Goal: Transaction & Acquisition: Subscribe to service/newsletter

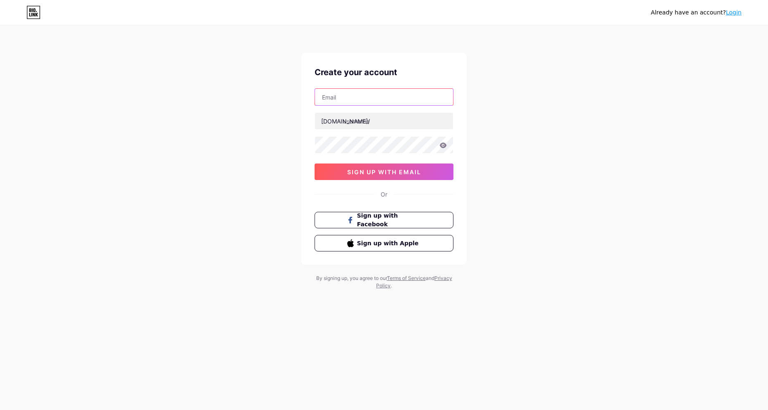
drag, startPoint x: 0, startPoint y: 0, endPoint x: 384, endPoint y: 98, distance: 396.1
click at [384, 98] on input "text" at bounding box center [384, 97] width 138 height 17
type input "[EMAIL_ADDRESS][DOMAIN_NAME]"
click at [376, 121] on input "text" at bounding box center [384, 121] width 138 height 17
type input "f"
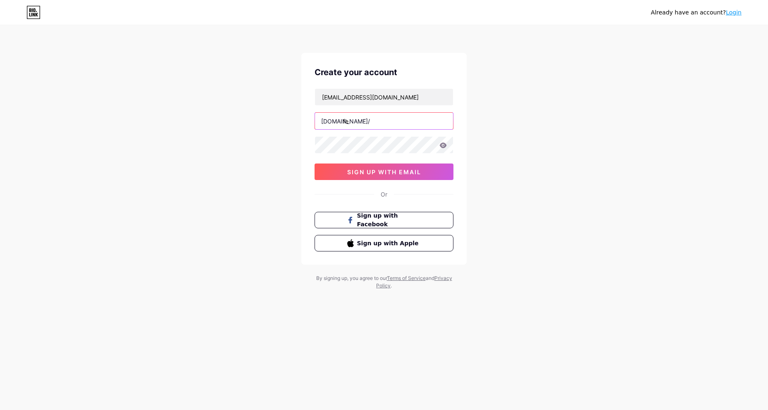
type input "f"
type input "fetchfindsdaily"
click at [443, 145] on icon at bounding box center [443, 145] width 7 height 5
click at [296, 140] on div "Already have an account? Login Create your account [EMAIL_ADDRESS][DOMAIN_NAME]…" at bounding box center [384, 158] width 768 height 316
click at [354, 167] on button "sign up with email" at bounding box center [383, 172] width 139 height 17
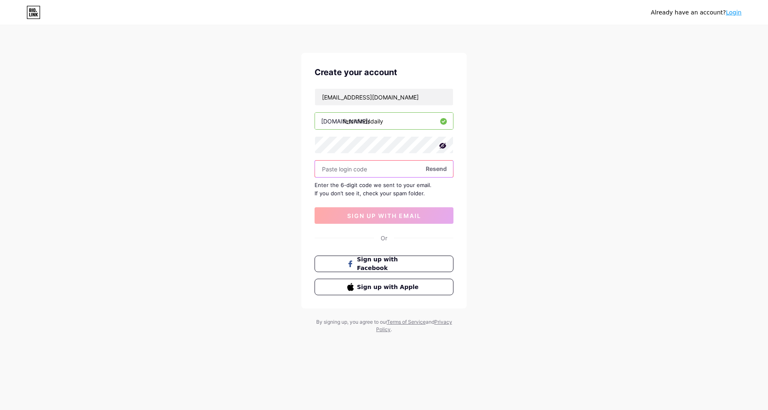
click at [395, 170] on input "text" at bounding box center [384, 169] width 138 height 17
paste input "496281"
type input "496281"
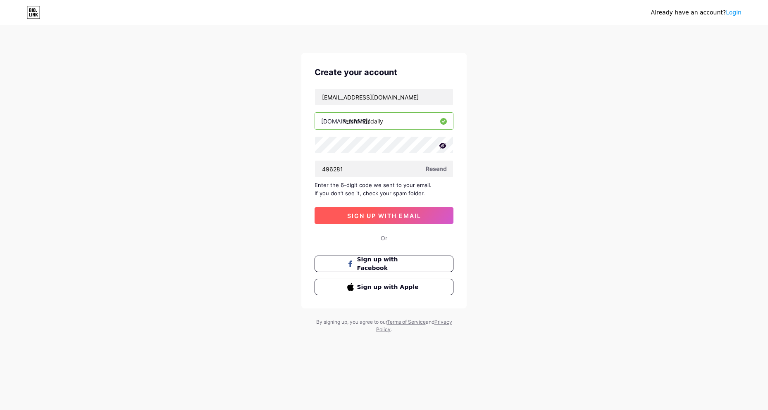
click at [383, 214] on span "sign up with email" at bounding box center [384, 215] width 74 height 7
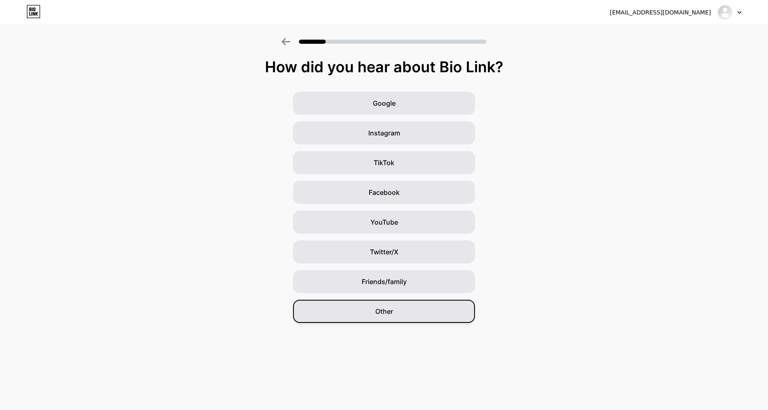
click at [386, 314] on span "Other" at bounding box center [384, 312] width 18 height 10
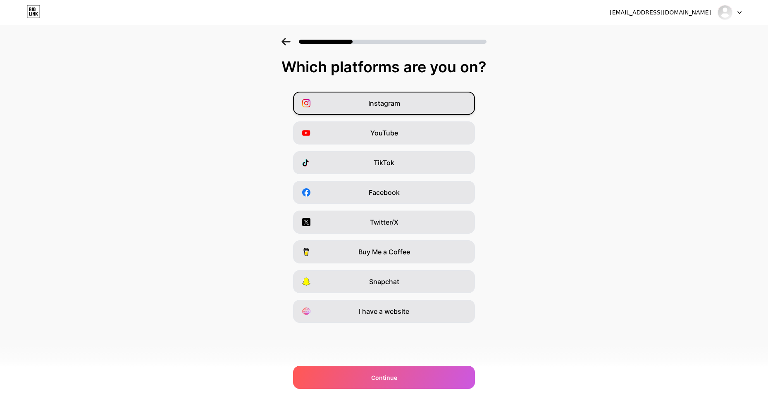
click at [378, 106] on span "Instagram" at bounding box center [384, 103] width 32 height 10
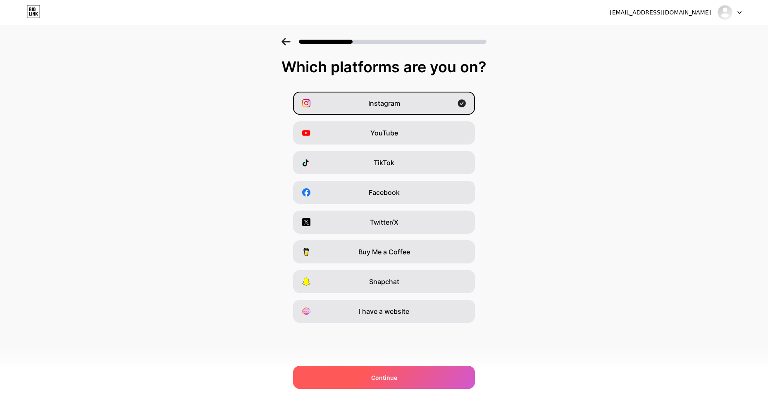
click at [335, 380] on div "Continue" at bounding box center [384, 377] width 182 height 23
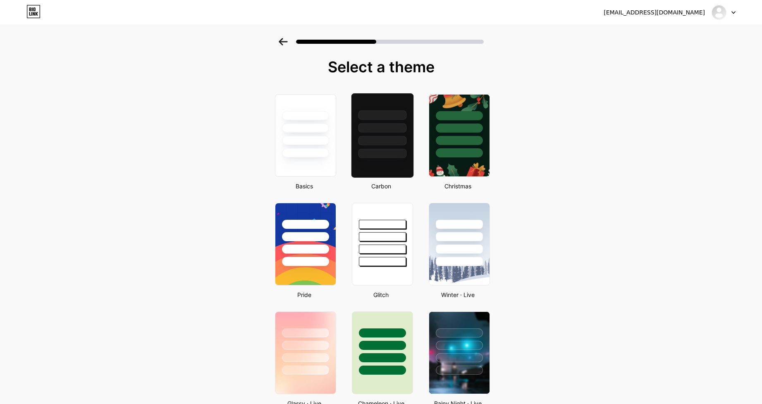
click at [380, 144] on div at bounding box center [382, 141] width 48 height 10
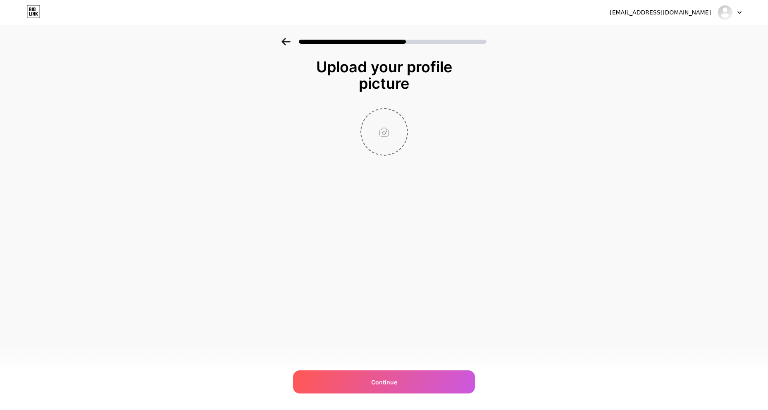
click at [388, 128] on input "file" at bounding box center [384, 132] width 46 height 46
type input "C:\fakepath\IMG_7896.jpg"
click at [402, 115] on icon at bounding box center [402, 114] width 3 height 3
click at [388, 131] on input "file" at bounding box center [384, 132] width 46 height 46
type input "C:\fakepath\ChatGPT Image [DATE], 03_24_52 PM.png"
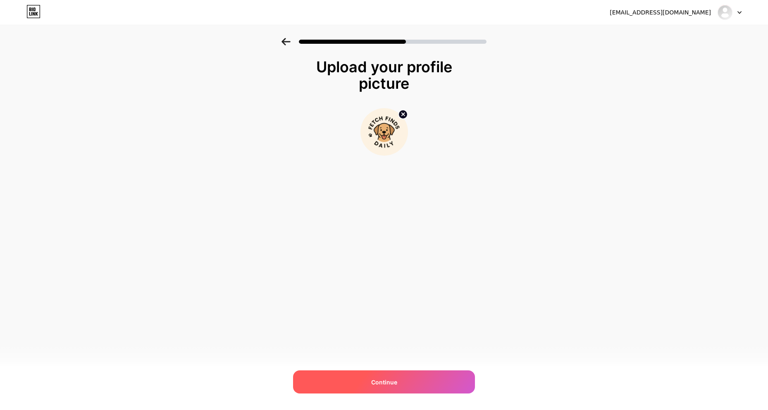
click at [396, 382] on span "Continue" at bounding box center [384, 382] width 26 height 9
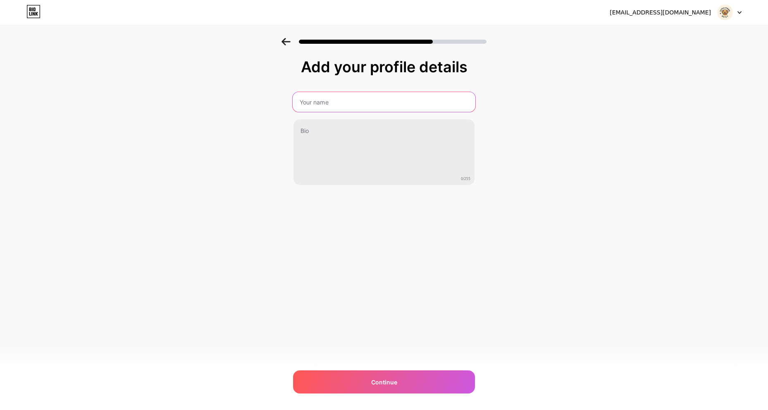
click at [386, 99] on input "text" at bounding box center [384, 102] width 183 height 20
type input "FetchFindsDaily"
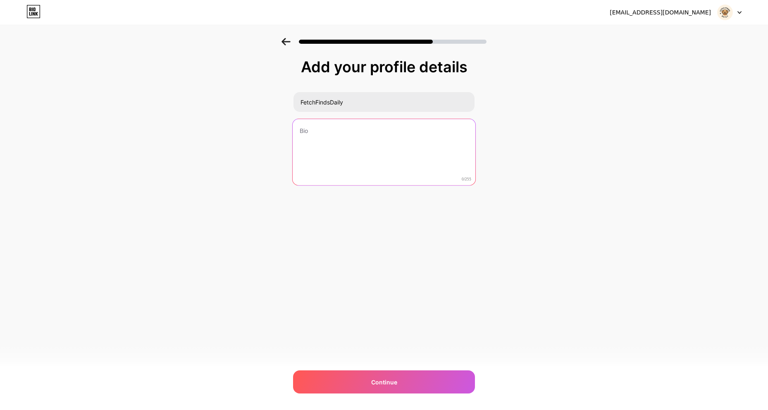
click at [370, 148] on textarea at bounding box center [384, 152] width 183 height 67
paste textarea "🐕 Making pups happy one toy at a time 💖 Affordable dog finds from Amazon ⬇️ Sho…"
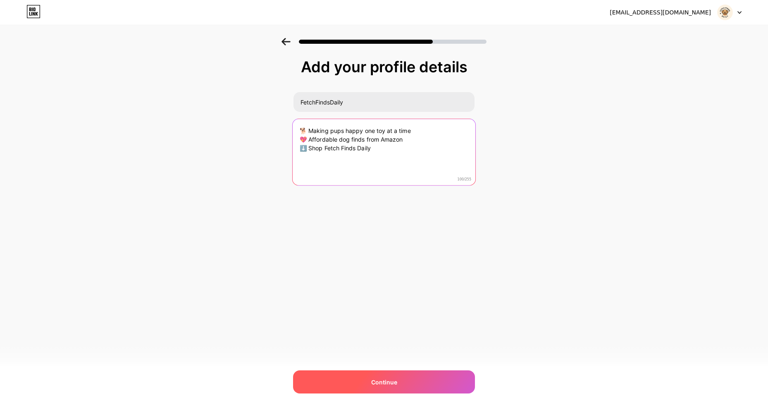
type textarea "🐕 Making pups happy one toy at a time 💖 Affordable dog finds from Amazon ⬇️ Sho…"
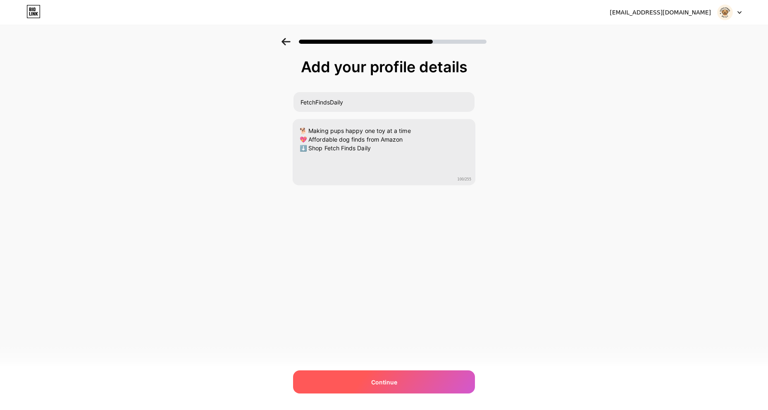
click at [400, 386] on div "Continue" at bounding box center [384, 382] width 182 height 23
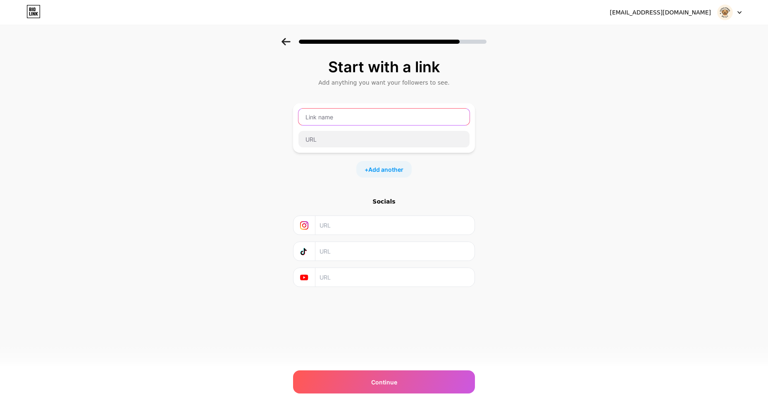
click at [354, 120] on input "text" at bounding box center [383, 117] width 171 height 17
paste input "[URL][DOMAIN_NAME]"
drag, startPoint x: 390, startPoint y: 119, endPoint x: 282, endPoint y: 121, distance: 108.3
click at [282, 121] on div "Start with a link Add anything you want your followers to see. [URL][DOMAIN_NAM…" at bounding box center [384, 183] width 768 height 290
type input "[URL][DOMAIN_NAME]"
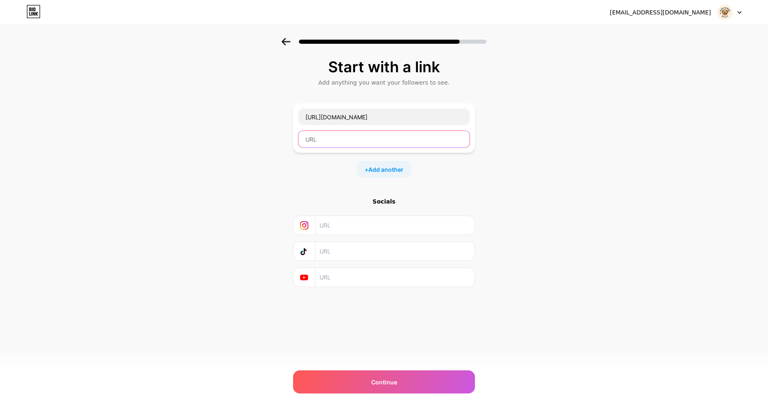
click at [317, 136] on input "text" at bounding box center [383, 139] width 171 height 17
paste input "[URL][DOMAIN_NAME]"
type input "[URL][DOMAIN_NAME]"
drag, startPoint x: 391, startPoint y: 116, endPoint x: 287, endPoint y: 117, distance: 104.1
click at [287, 117] on div "Start with a link Add anything you want your followers to see. [URL][DOMAIN_NAM…" at bounding box center [384, 183] width 768 height 290
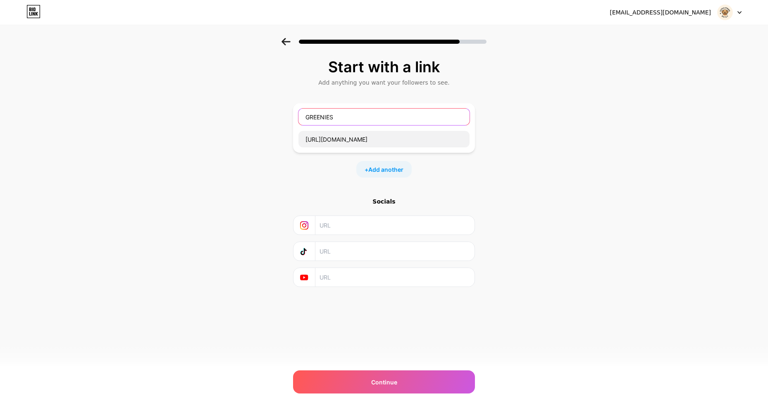
type input "GREENIES"
click at [359, 225] on input "text" at bounding box center [394, 225] width 150 height 19
paste input "[URL][DOMAIN_NAME]"
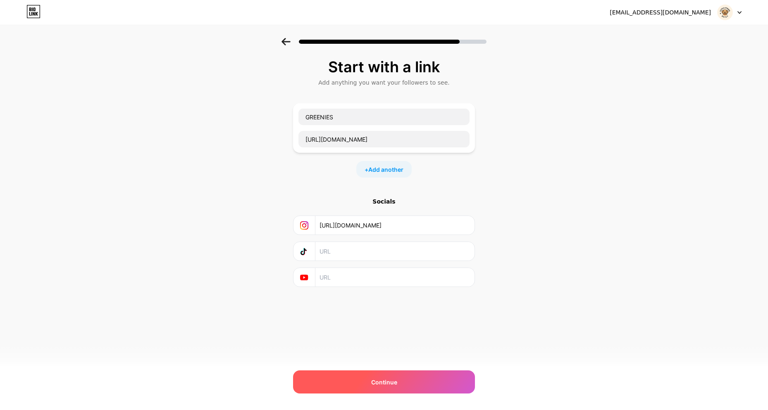
type input "[URL][DOMAIN_NAME]"
click at [393, 385] on span "Continue" at bounding box center [384, 382] width 26 height 9
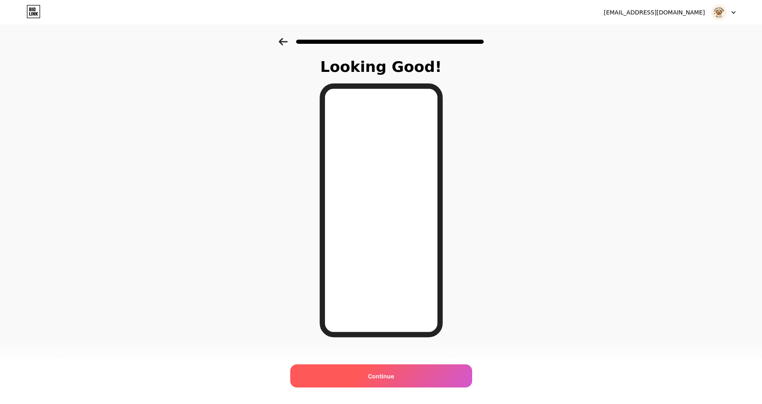
click at [325, 373] on div "Continue" at bounding box center [381, 375] width 182 height 23
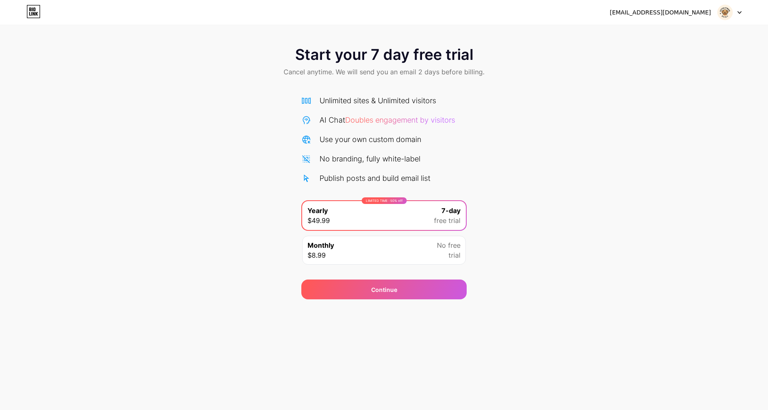
click at [391, 253] on div "Monthly $8.99 No free trial" at bounding box center [384, 250] width 164 height 29
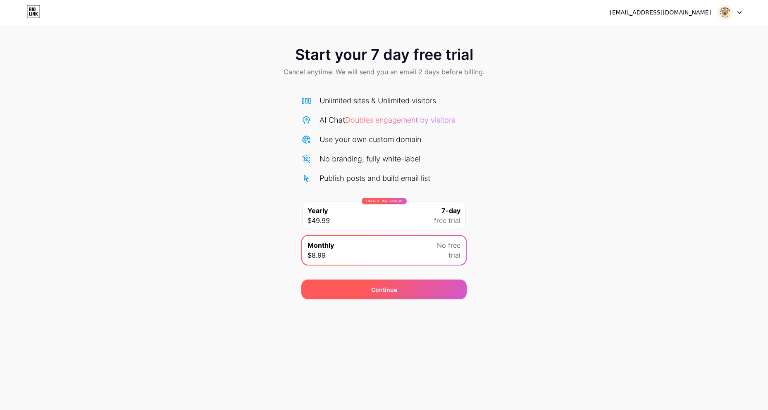
click at [338, 295] on div "Continue" at bounding box center [383, 290] width 165 height 20
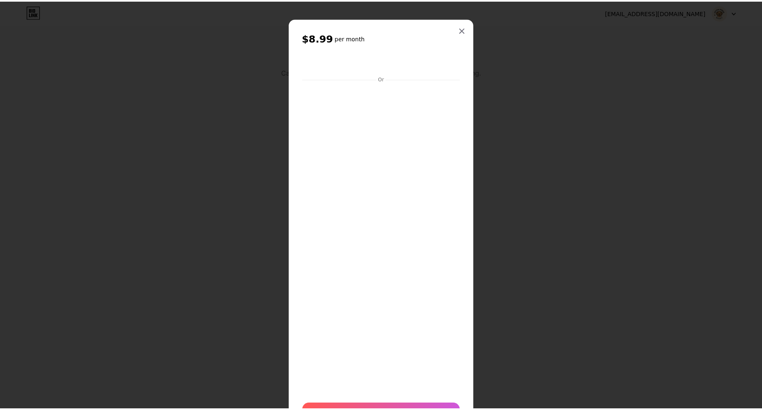
scroll to position [46, 0]
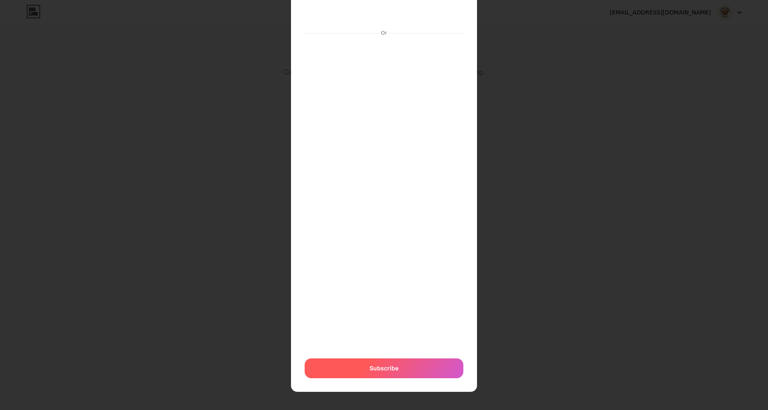
click at [364, 371] on div "Subscribe" at bounding box center [384, 369] width 159 height 20
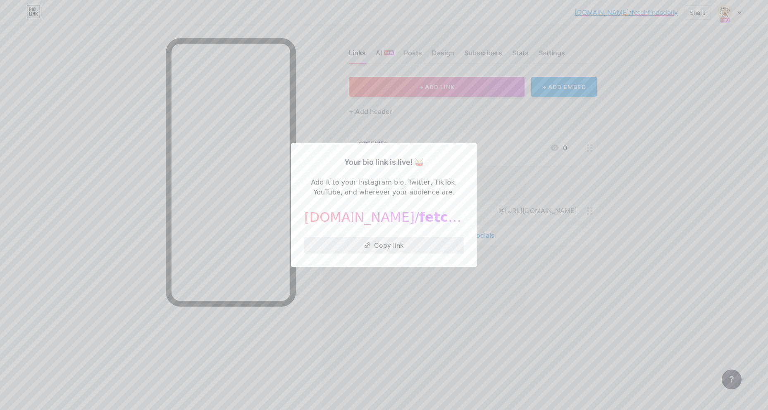
click at [380, 249] on button "Copy link" at bounding box center [383, 245] width 159 height 17
click at [497, 148] on div at bounding box center [384, 205] width 768 height 410
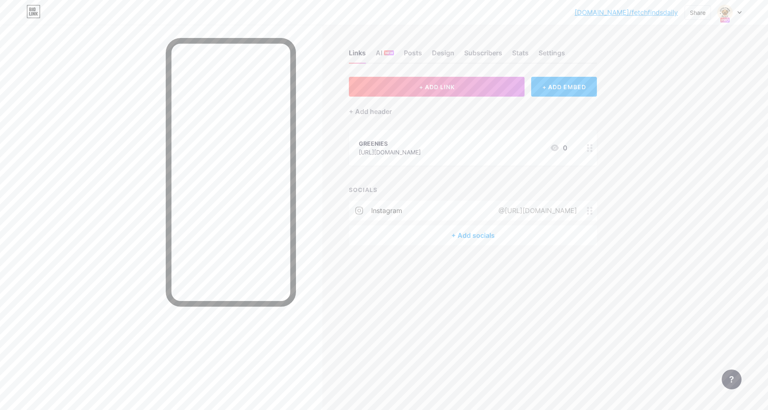
click at [587, 209] on icon at bounding box center [590, 211] width 6 height 8
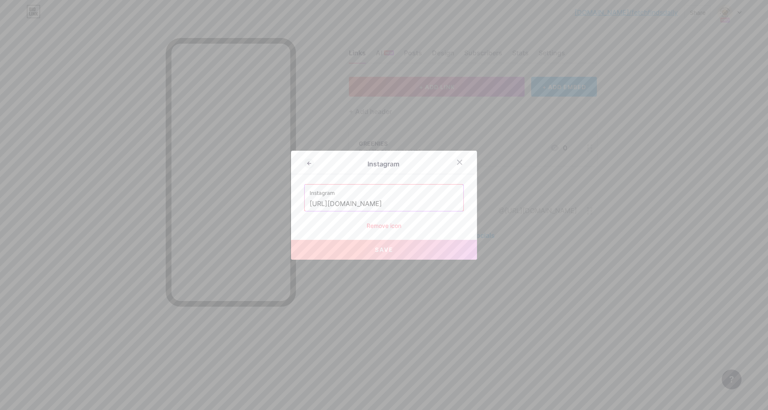
click at [383, 224] on div "Remove icon" at bounding box center [383, 225] width 159 height 9
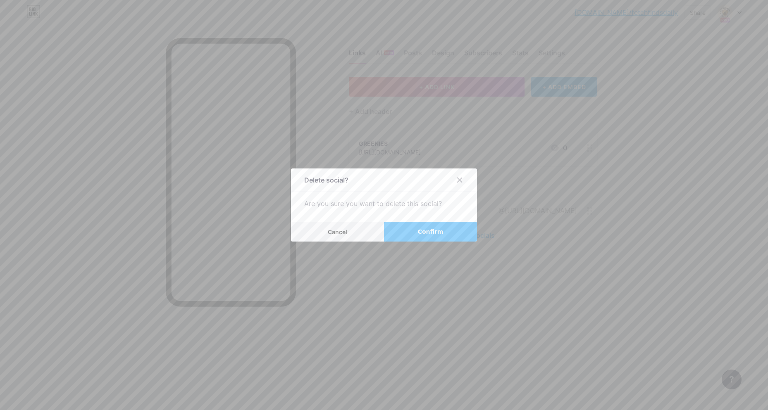
click at [444, 231] on button "Confirm" at bounding box center [430, 232] width 93 height 20
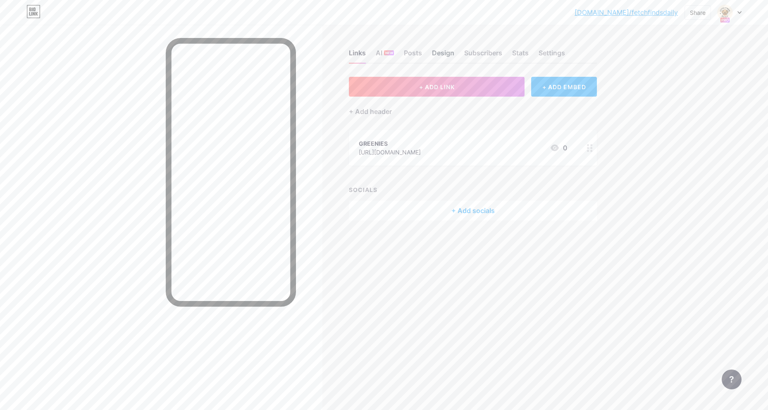
click at [433, 53] on div "Design" at bounding box center [443, 55] width 22 height 15
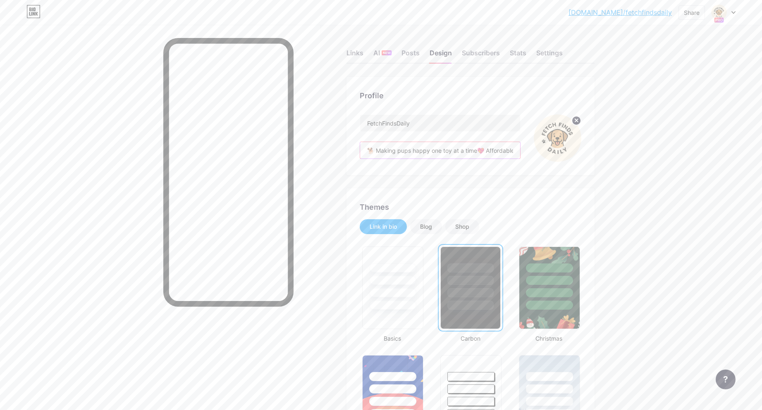
click at [479, 150] on input "🐕 Making pups happy one toy at a time💖 Affordable dog finds from Amazon⬇️ Shop …" at bounding box center [440, 150] width 160 height 17
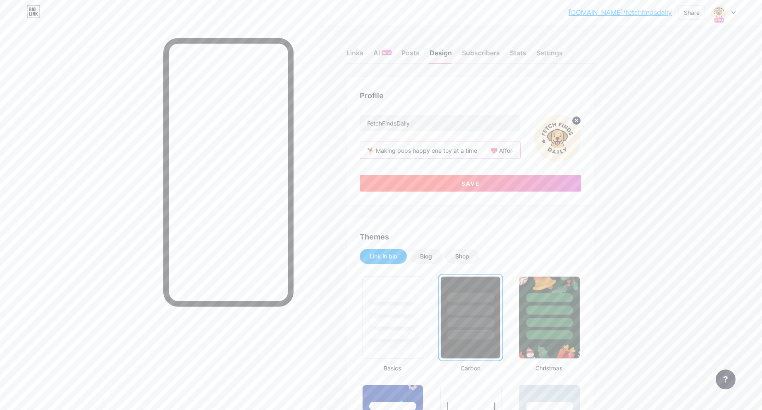
type input "🐕 Making pups happy one toy at a time 💖 Affordable dog finds from Amazon⬇️ Shop…"
click at [481, 179] on button "Save" at bounding box center [469, 183] width 221 height 17
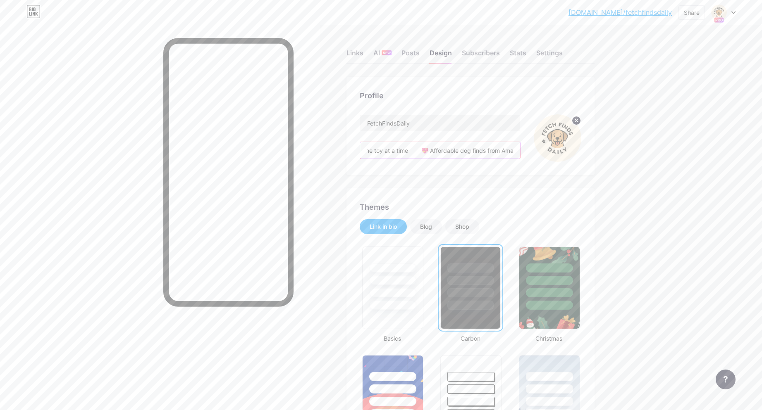
scroll to position [0, 153]
drag, startPoint x: 367, startPoint y: 150, endPoint x: 584, endPoint y: 144, distance: 217.0
click at [584, 144] on div "Profile FetchFindsDaily 🐕 Making pups happy one toy at a time 💖 Affordable dog …" at bounding box center [470, 126] width 248 height 98
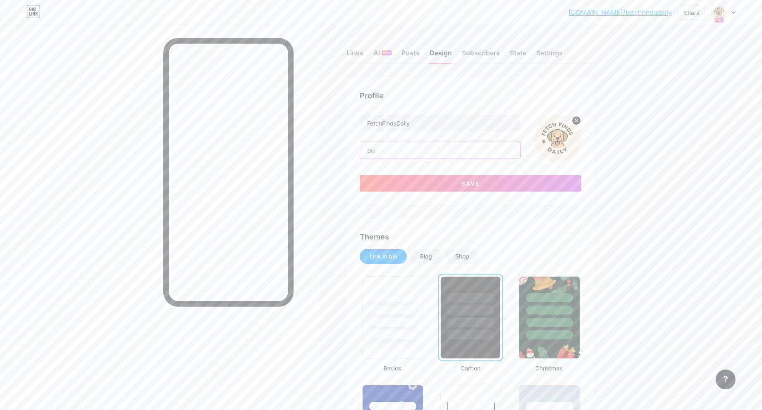
scroll to position [0, 0]
paste input "Daily dog toys and accessories curated for every kind of pup. Discover fun, dur…"
type input "Daily dog toys and accessories curated for every kind of pup. Discover fun, dur…"
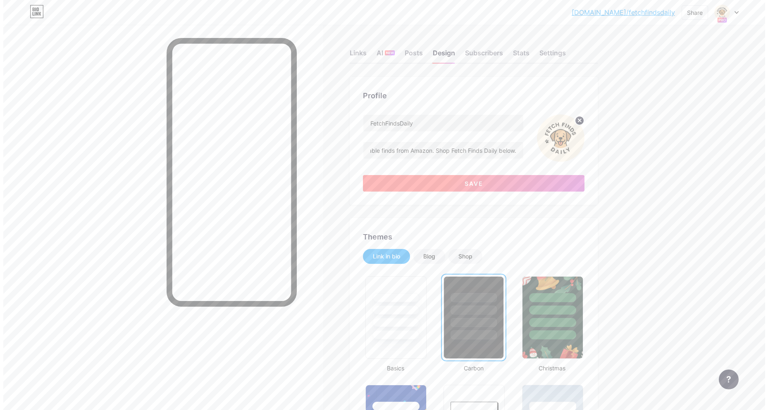
scroll to position [0, 0]
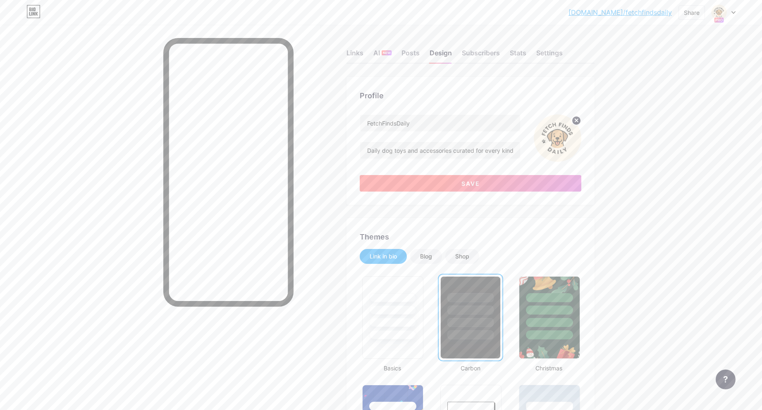
click at [455, 184] on button "Save" at bounding box center [469, 183] width 221 height 17
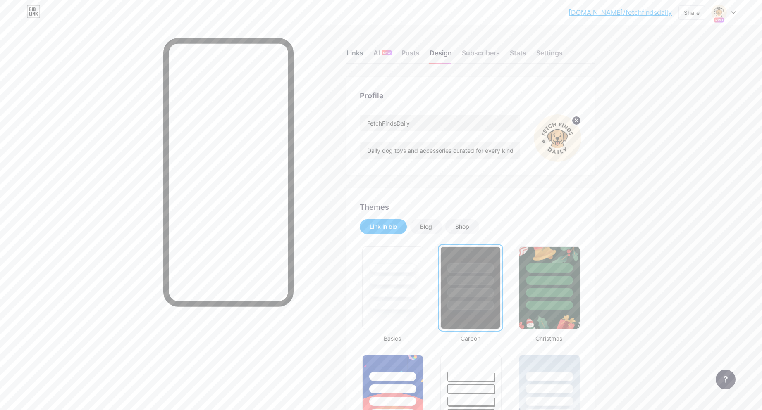
click at [359, 52] on div "Links" at bounding box center [354, 55] width 17 height 15
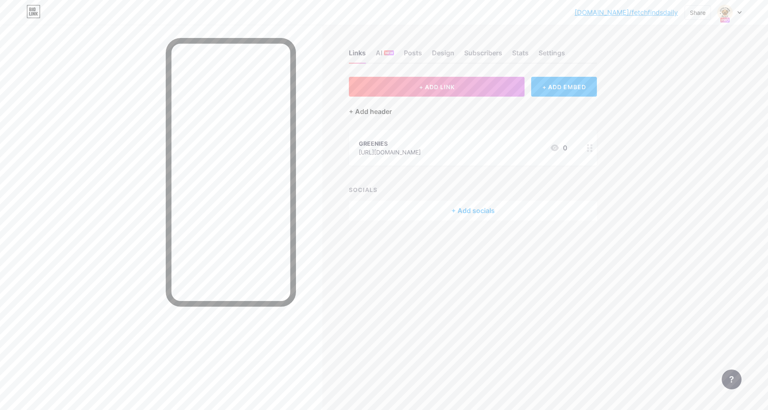
click at [376, 113] on div "+ Add header" at bounding box center [370, 112] width 43 height 10
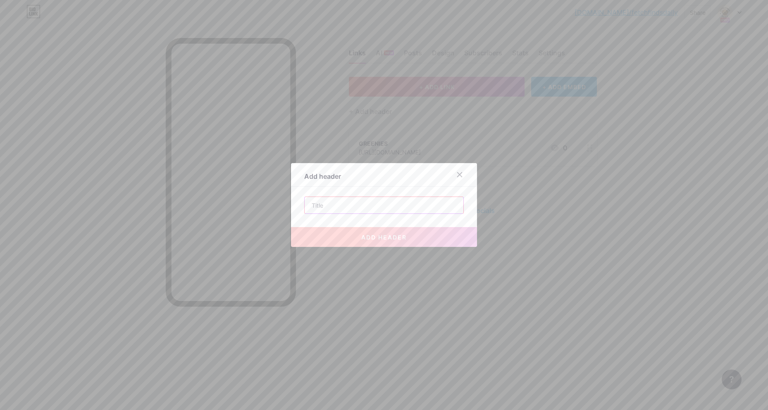
click at [362, 211] on input "text" at bounding box center [384, 205] width 159 height 17
type input "C"
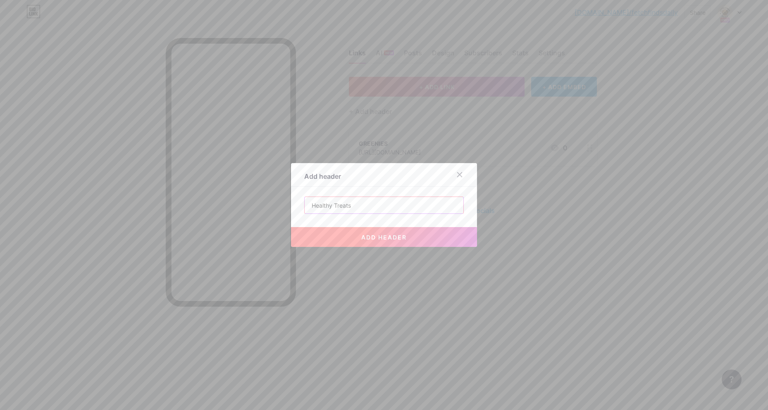
type input "Healthy Treats"
click at [381, 238] on span "add header" at bounding box center [383, 237] width 45 height 7
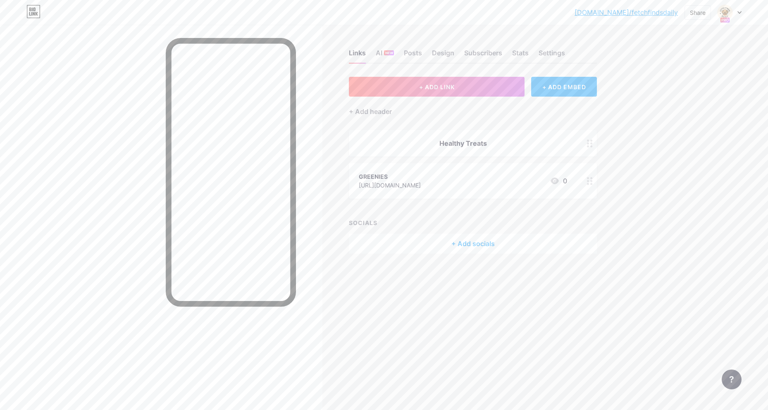
click at [589, 145] on icon at bounding box center [590, 144] width 6 height 8
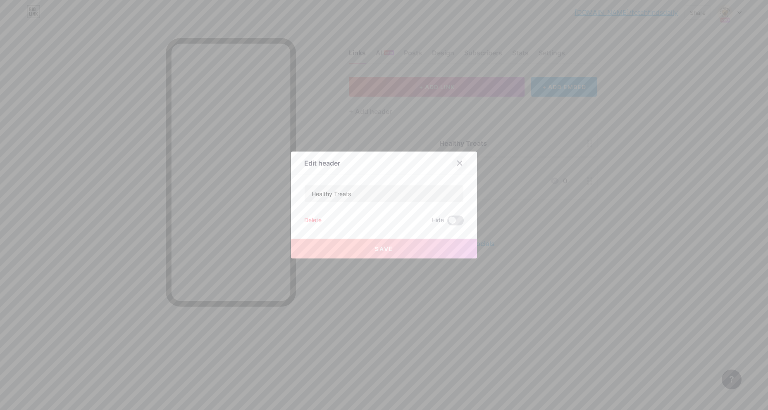
click at [463, 164] on div at bounding box center [459, 163] width 15 height 15
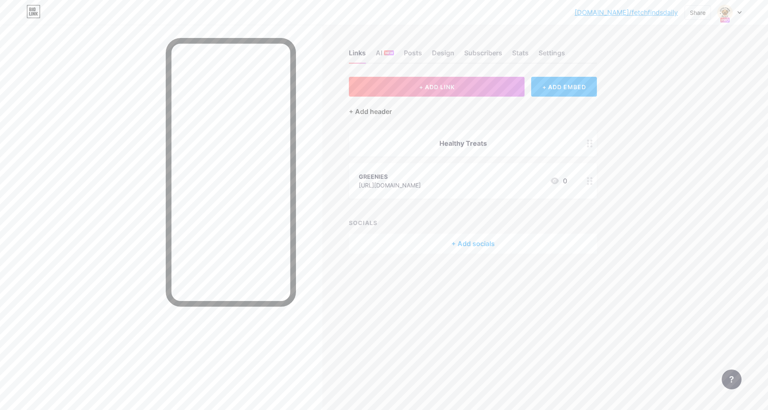
click at [385, 111] on div "+ Add header" at bounding box center [370, 112] width 43 height 10
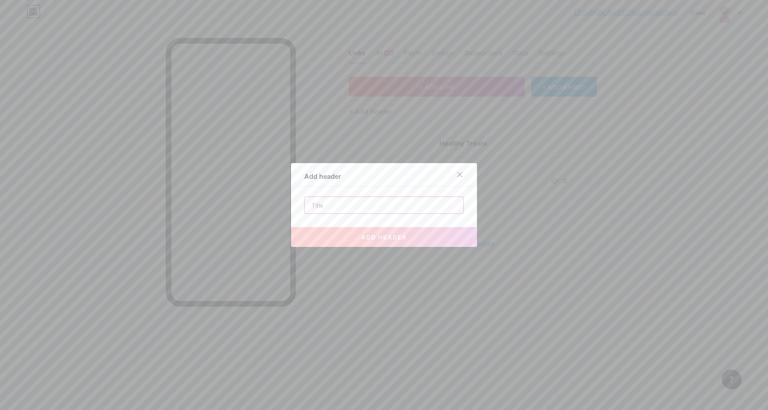
click at [365, 206] on input "text" at bounding box center [384, 205] width 159 height 17
type input "D"
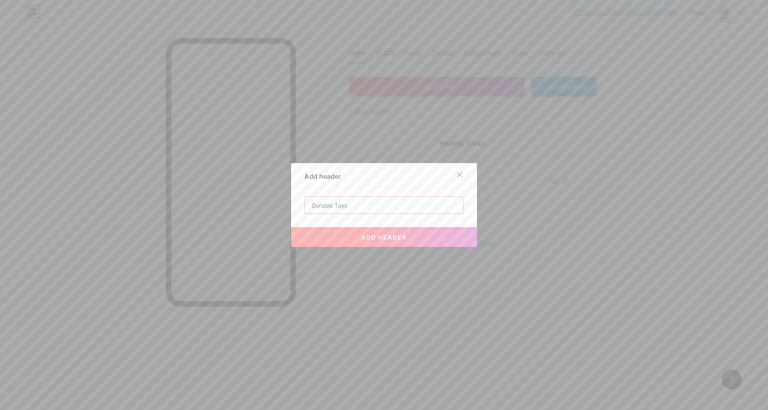
type input "Durable Toys"
click at [374, 232] on button "add header" at bounding box center [384, 237] width 186 height 20
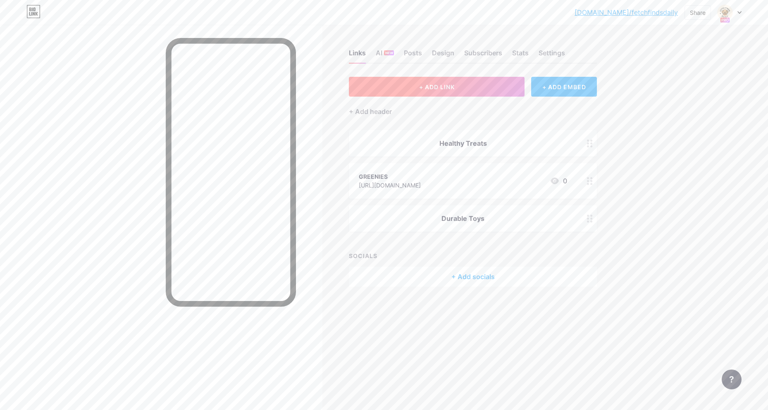
click at [450, 88] on span "+ ADD LINK" at bounding box center [437, 86] width 36 height 7
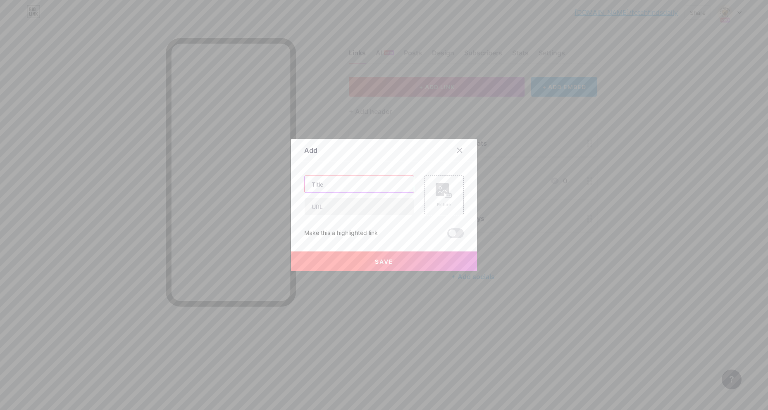
click at [373, 186] on input "text" at bounding box center [359, 184] width 109 height 17
click at [355, 205] on input "text" at bounding box center [359, 206] width 109 height 17
paste input "[URL][DOMAIN_NAME]"
type input "[URL][DOMAIN_NAME]"
click at [359, 186] on input "text" at bounding box center [359, 184] width 109 height 17
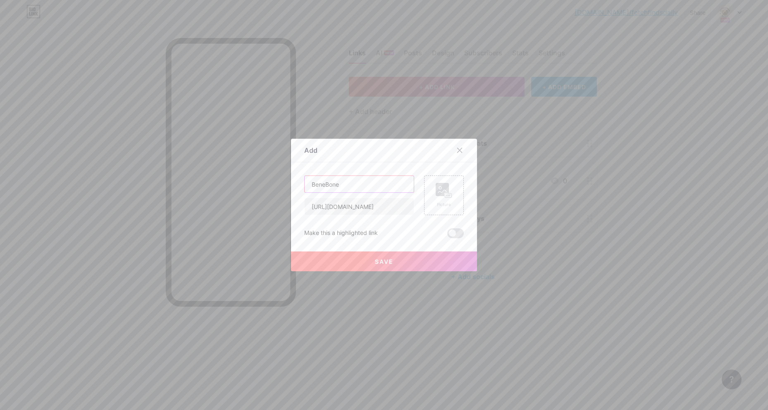
type input "BeneBone"
click at [411, 260] on button "Save" at bounding box center [384, 262] width 186 height 20
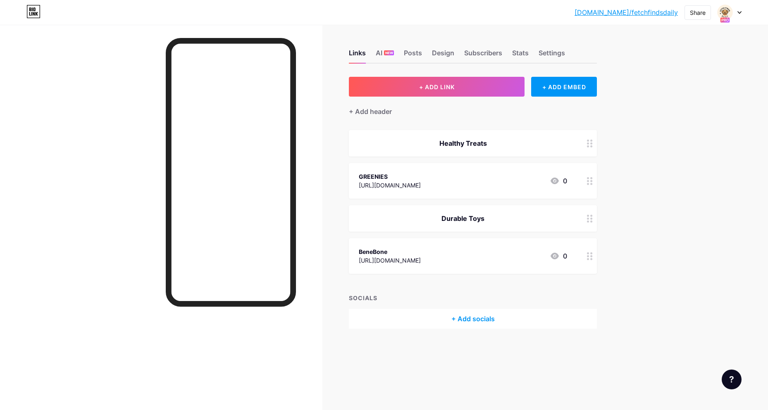
click at [559, 252] on icon at bounding box center [555, 256] width 10 height 10
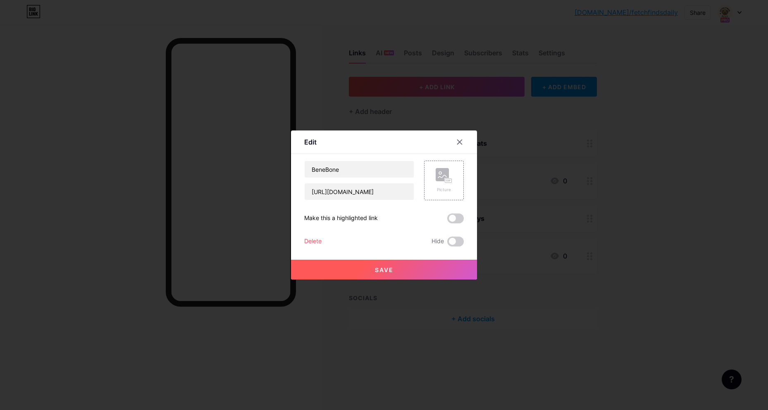
click at [406, 273] on button "Save" at bounding box center [384, 270] width 186 height 20
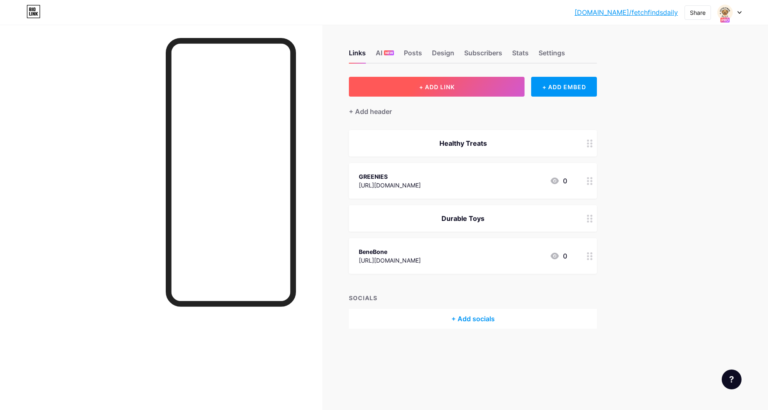
click at [457, 87] on button "+ ADD LINK" at bounding box center [437, 87] width 176 height 20
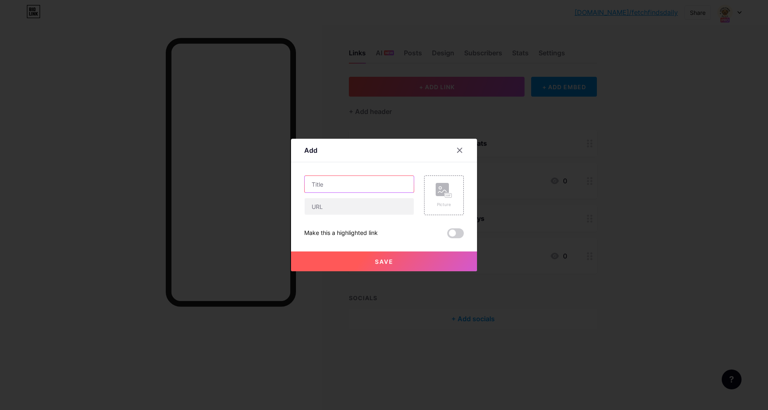
click at [348, 185] on input "text" at bounding box center [359, 184] width 109 height 17
type input "c"
type input "Chicken Jerky"
click at [354, 207] on input "text" at bounding box center [359, 206] width 109 height 17
paste input "https://amzn.to/4ocw0PY"
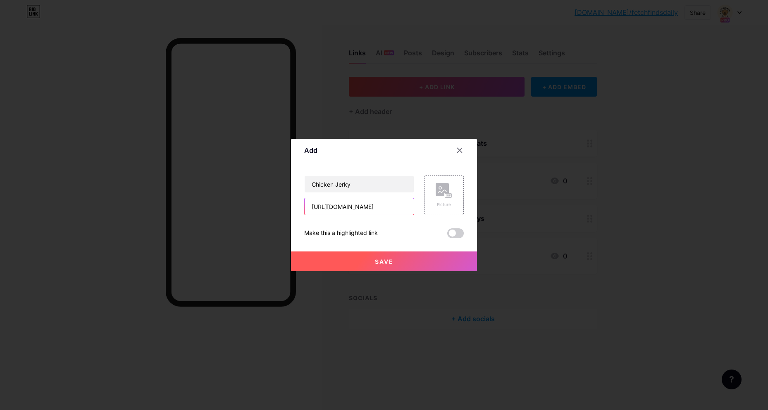
type input "https://amzn.to/4ocw0PY"
click at [400, 262] on button "Save" at bounding box center [384, 262] width 186 height 20
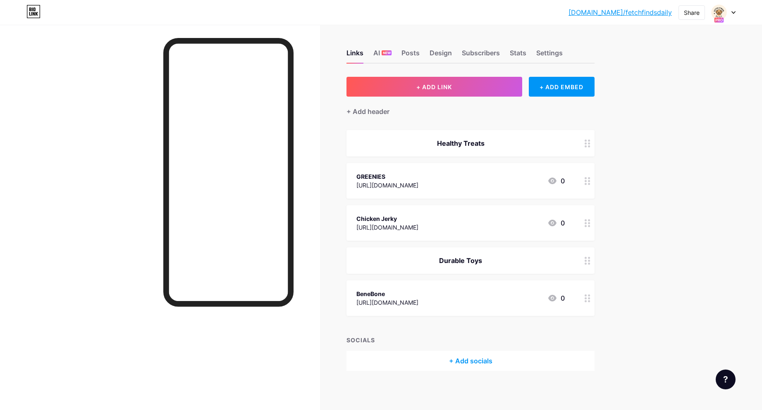
click at [586, 181] on circle at bounding box center [585, 181] width 2 height 2
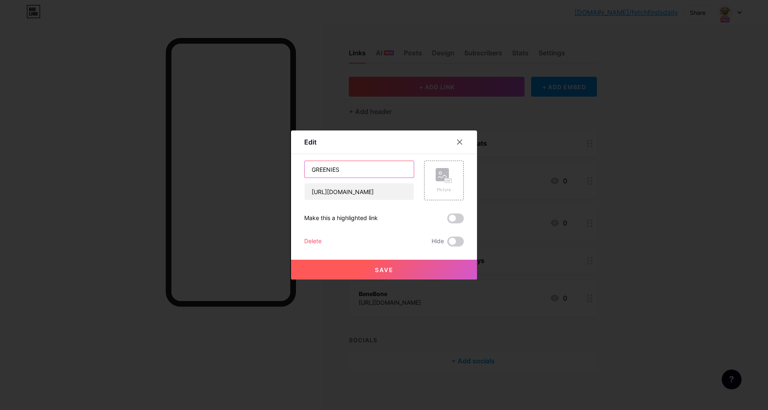
click at [378, 168] on input "GREENIES" at bounding box center [359, 169] width 109 height 17
type input "Greenies"
click at [399, 272] on button "Save" at bounding box center [384, 270] width 186 height 20
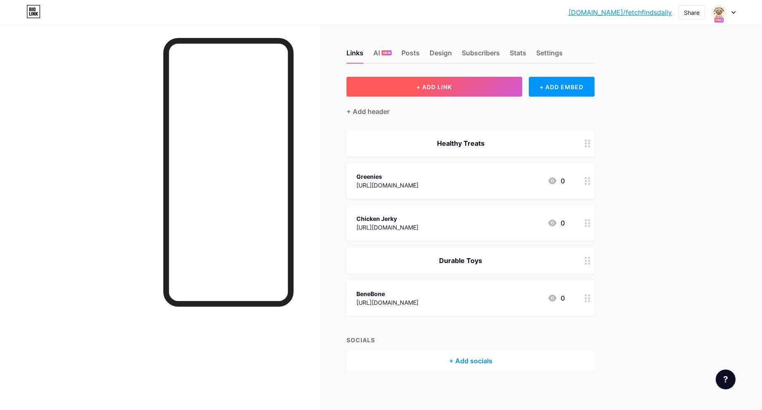
click at [446, 93] on button "+ ADD LINK" at bounding box center [434, 87] width 176 height 20
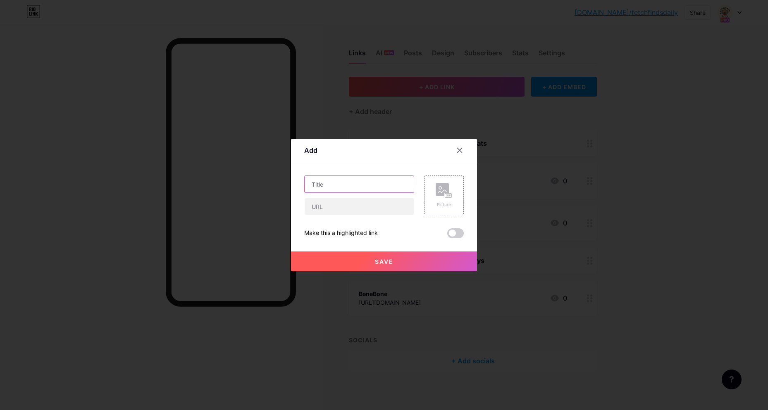
click at [374, 181] on input "text" at bounding box center [359, 184] width 109 height 17
type input "Kong"
paste input "https://amzn.to/4ocw0PY"
type input "https://amzn.to/4ocw0PY"
click at [392, 258] on span "Save" at bounding box center [384, 261] width 19 height 7
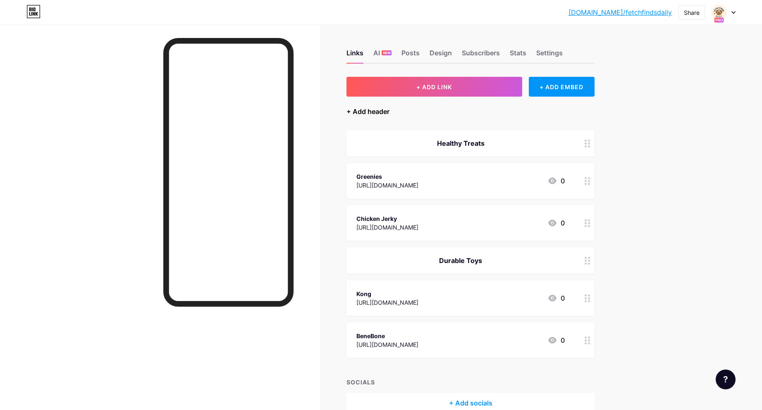
click at [368, 111] on div "+ Add header" at bounding box center [367, 112] width 43 height 10
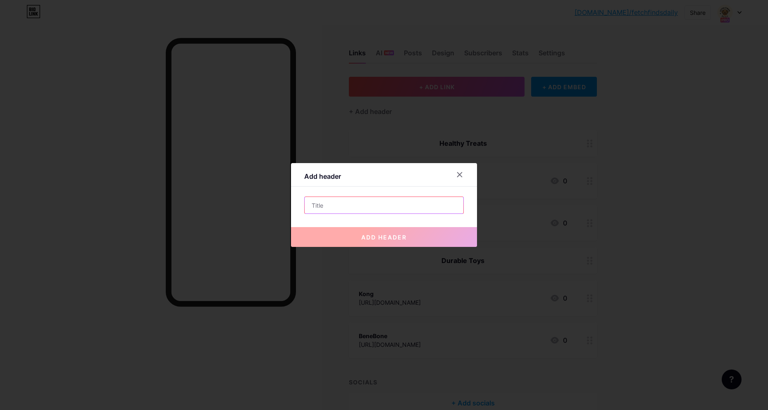
drag, startPoint x: 378, startPoint y: 204, endPoint x: 373, endPoint y: 202, distance: 5.6
click at [375, 203] on input "text" at bounding box center [384, 205] width 159 height 17
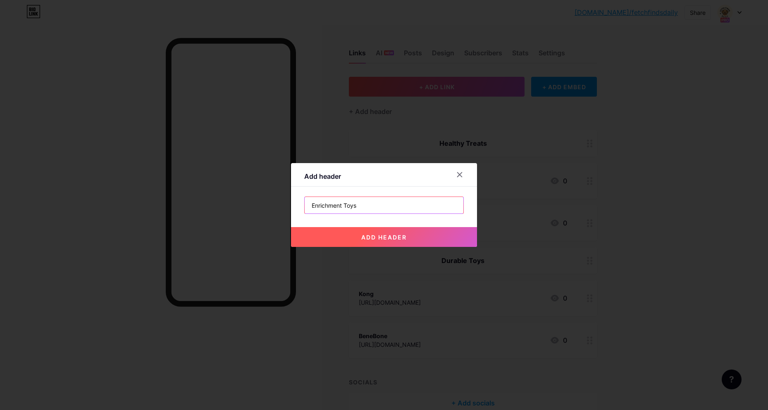
type input "Enrichment Toys"
click at [379, 238] on span "add header" at bounding box center [383, 237] width 45 height 7
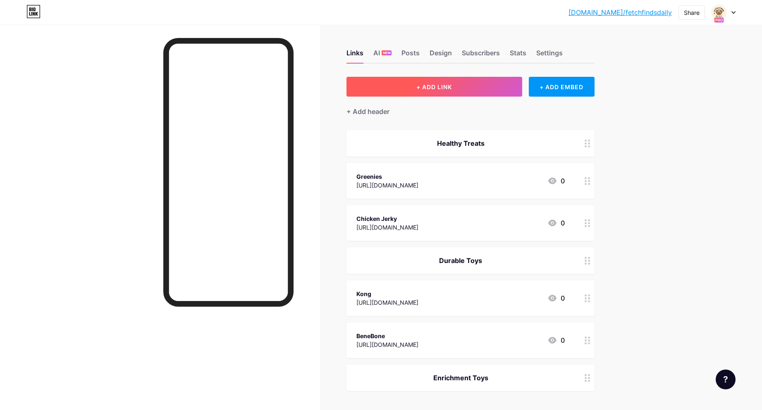
click at [439, 92] on button "+ ADD LINK" at bounding box center [434, 87] width 176 height 20
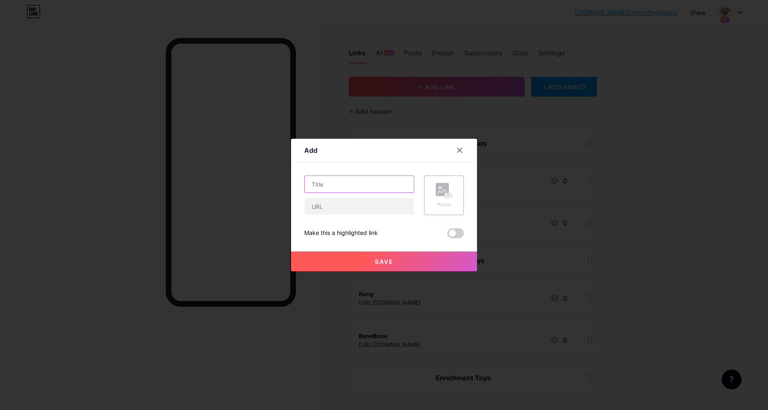
click at [362, 181] on input "text" at bounding box center [359, 184] width 109 height 17
click at [321, 209] on input "text" at bounding box center [359, 206] width 109 height 17
paste input "https://amzn.to/43dHXg6"
type input "https://amzn.to/43dHXg6"
click at [330, 183] on input "text" at bounding box center [359, 184] width 109 height 17
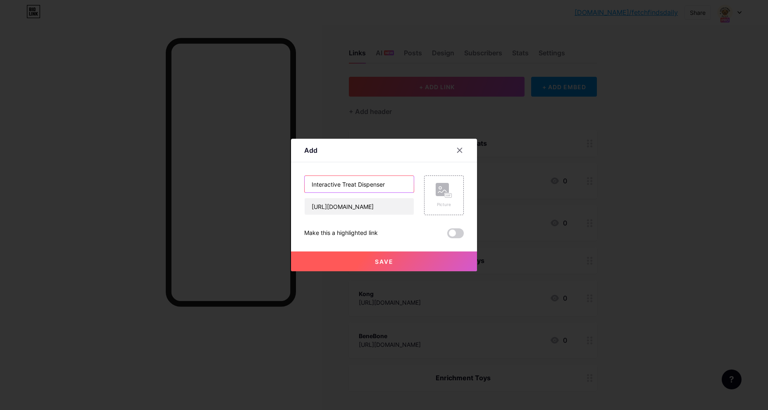
type input "Interactive Treat Dispenser"
click at [366, 265] on button "Save" at bounding box center [384, 262] width 186 height 20
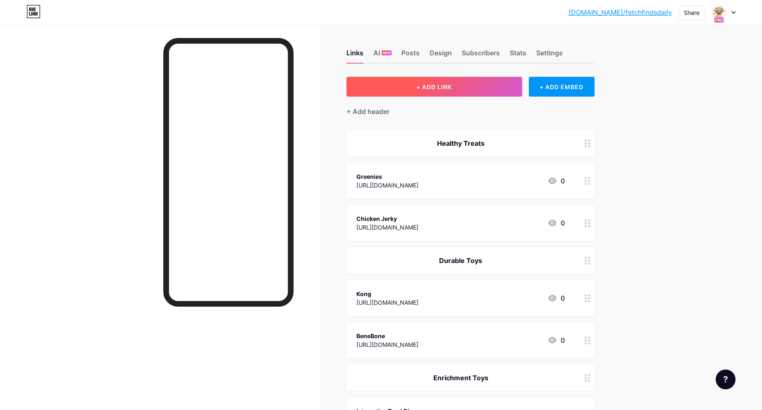
click at [429, 91] on button "+ ADD LINK" at bounding box center [434, 87] width 176 height 20
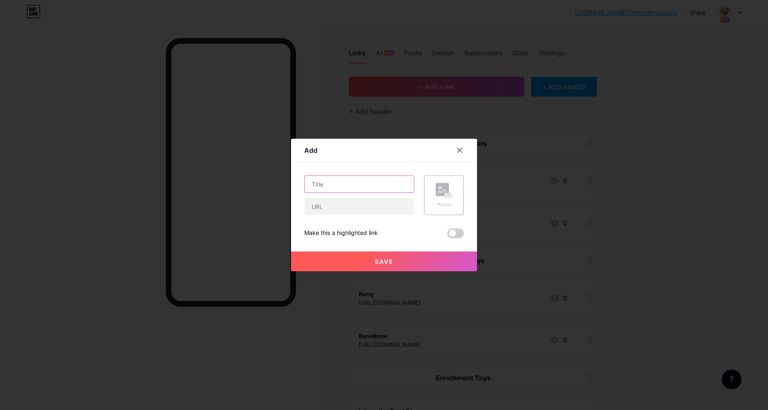
click at [346, 187] on input "text" at bounding box center [359, 184] width 109 height 17
type input "Enrichment Plate"
click at [344, 205] on input "text" at bounding box center [359, 206] width 109 height 17
paste input "https://amzn.to/43dHXg6"
type input "https://amzn.to/43dHXg6"
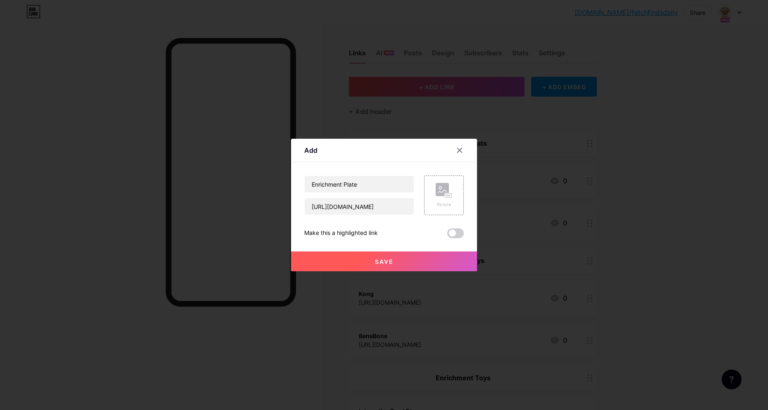
click at [373, 257] on button "Save" at bounding box center [384, 262] width 186 height 20
